Goal: Task Accomplishment & Management: Manage account settings

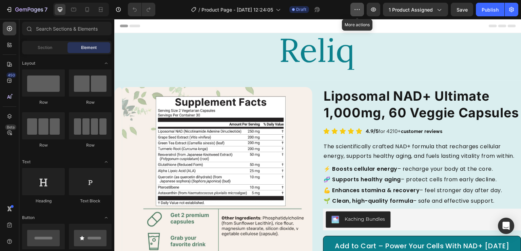
click at [362, 12] on button "button" at bounding box center [358, 10] width 14 height 14
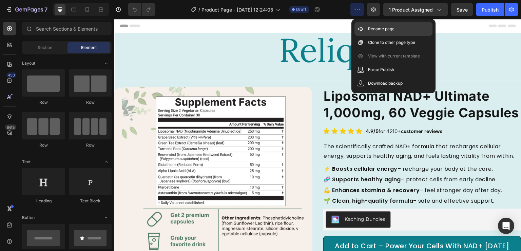
click at [373, 30] on p "Rename page" at bounding box center [381, 28] width 26 height 7
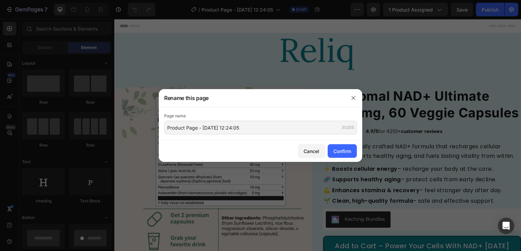
click at [373, 30] on div at bounding box center [260, 125] width 521 height 251
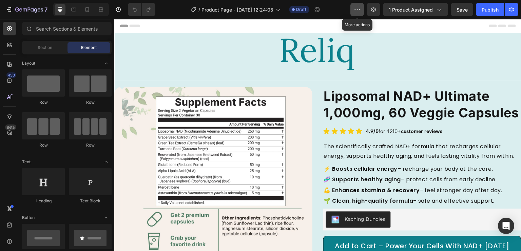
click at [361, 11] on icon "button" at bounding box center [357, 9] width 7 height 7
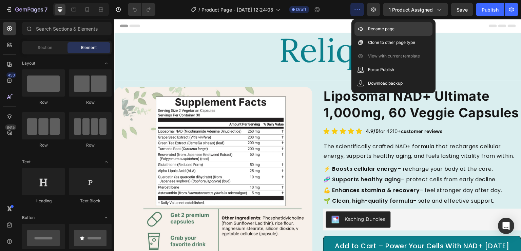
click at [383, 27] on p "Rename page" at bounding box center [381, 28] width 26 height 7
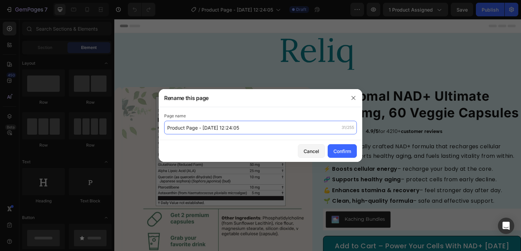
click at [263, 130] on input "Product Page - [DATE] 12:24:05" at bounding box center [260, 128] width 193 height 14
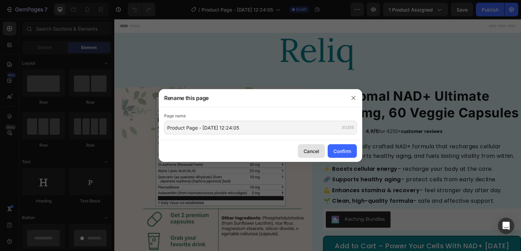
click at [310, 149] on div "Cancel" at bounding box center [312, 150] width 16 height 7
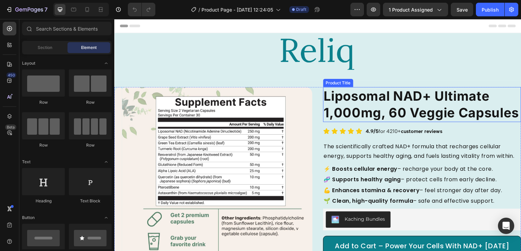
click at [390, 107] on h2 "Liposomal NAD+ Ultimate 1,000mg, 60 Veggie Capsules" at bounding box center [423, 104] width 198 height 35
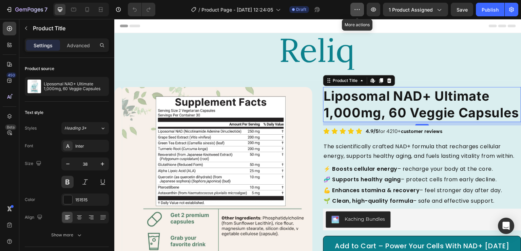
click at [359, 8] on icon "button" at bounding box center [357, 9] width 7 height 7
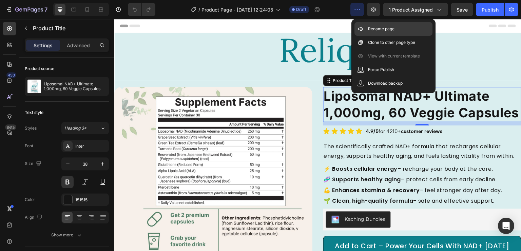
click at [369, 36] on div "Rename page" at bounding box center [394, 43] width 78 height 14
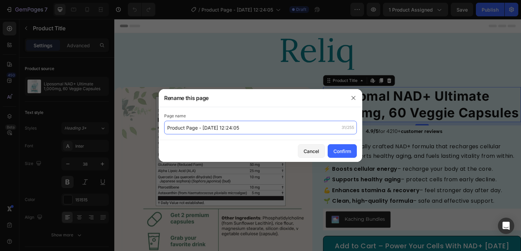
click at [255, 131] on input "Product Page - [DATE] 12:24:05" at bounding box center [260, 128] width 193 height 14
type input "Lipsomal NAD+ 1000MG -Waheed"
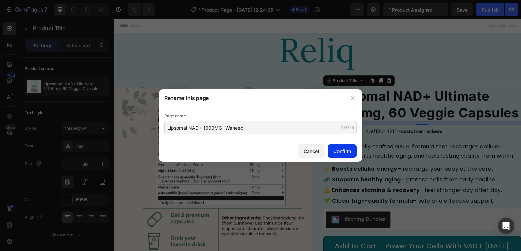
click at [344, 148] on div "Confirm" at bounding box center [343, 150] width 18 height 7
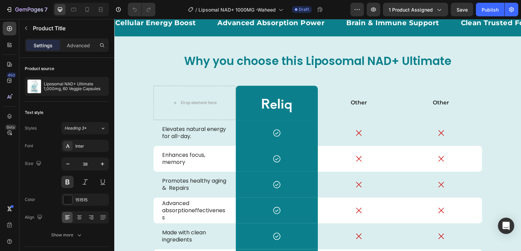
scroll to position [1347, 0]
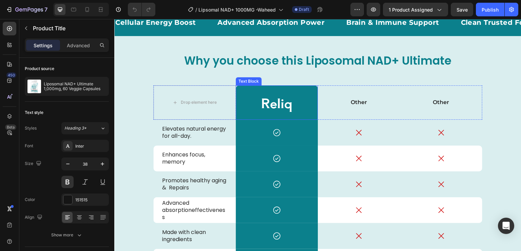
click at [295, 101] on p "Reliq" at bounding box center [277, 102] width 81 height 17
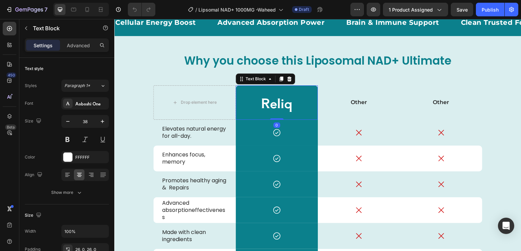
click at [273, 102] on p "Reliq" at bounding box center [277, 102] width 81 height 17
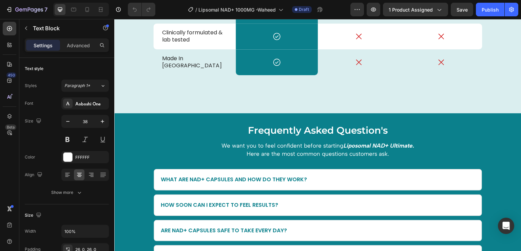
scroll to position [1573, 0]
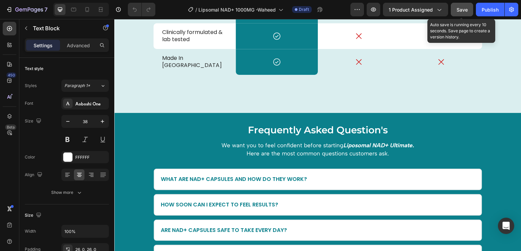
click at [467, 7] on span "Save" at bounding box center [462, 10] width 11 height 6
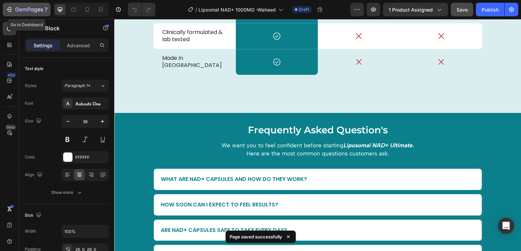
click at [15, 4] on button "7" at bounding box center [27, 10] width 48 height 14
